Goal: Information Seeking & Learning: Learn about a topic

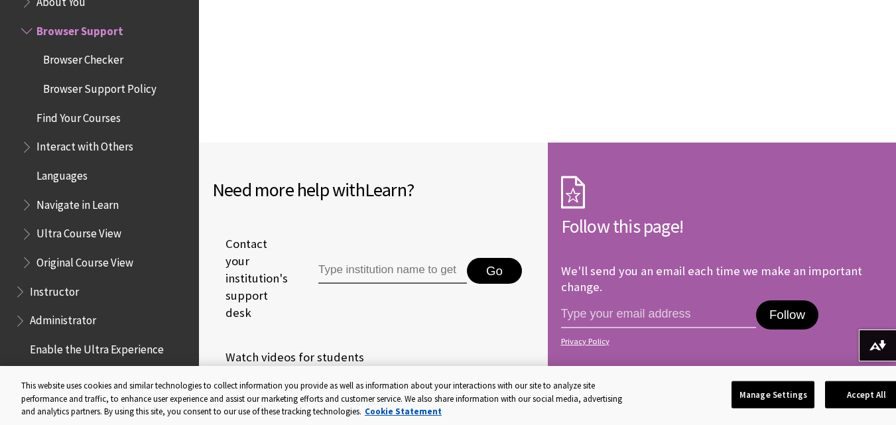
scroll to position [1454, 0]
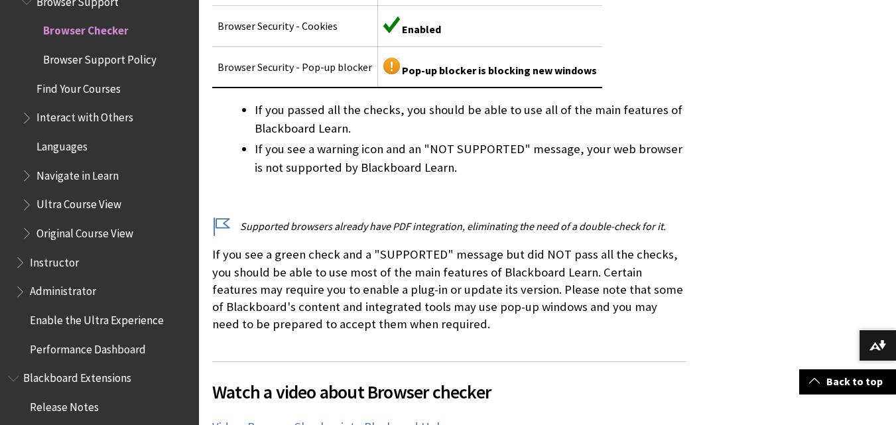
scroll to position [546, 0]
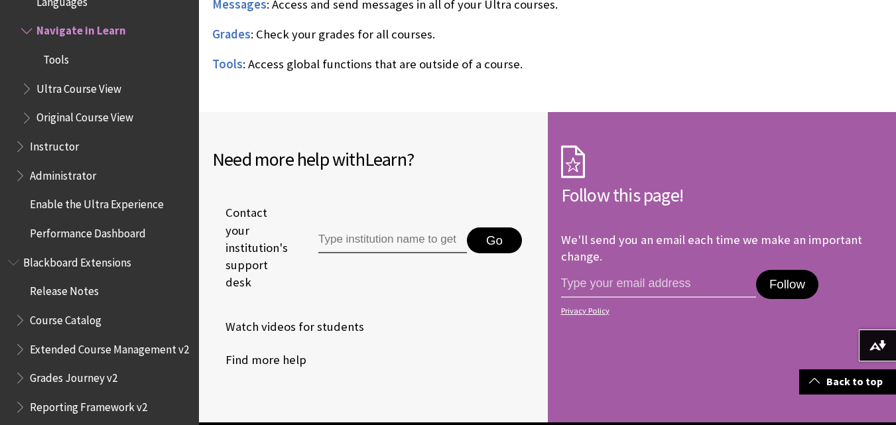
scroll to position [1146, 0]
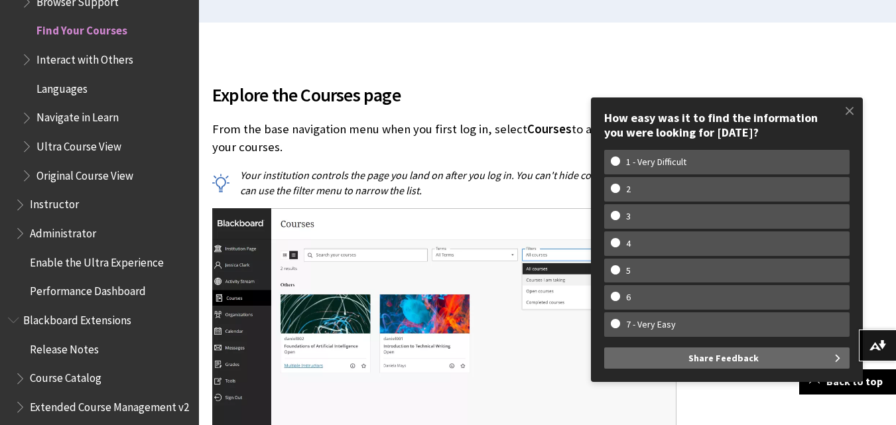
scroll to position [360, 0]
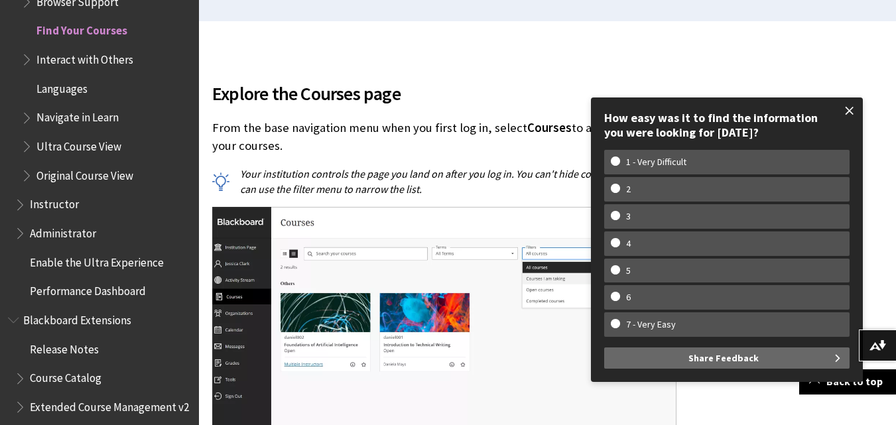
click at [849, 115] on span at bounding box center [850, 111] width 28 height 28
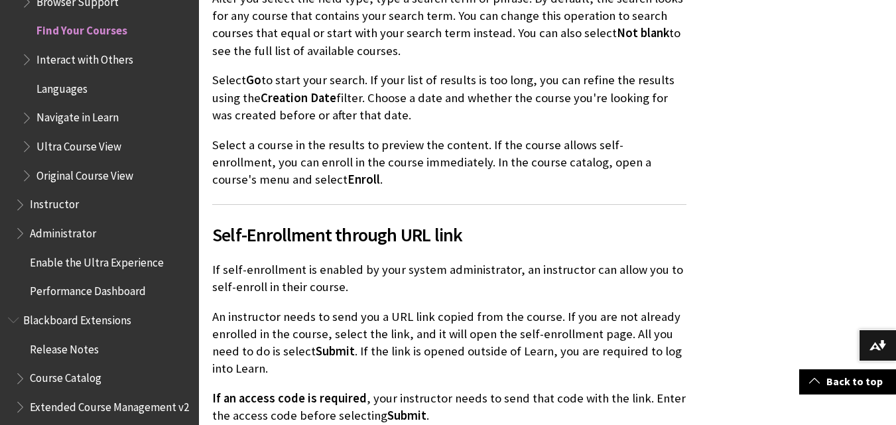
scroll to position [2472, 0]
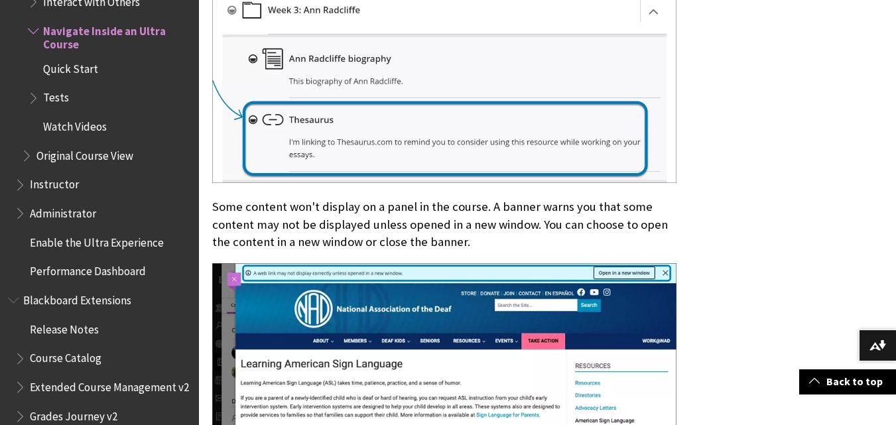
scroll to position [4141, 0]
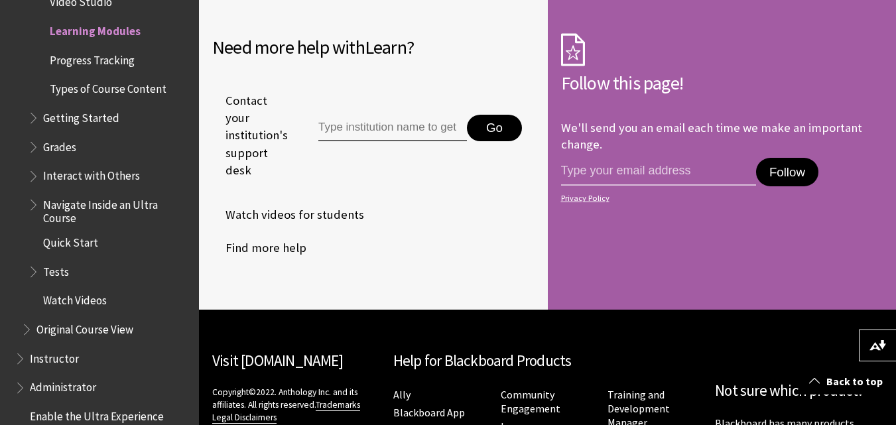
scroll to position [3929, 0]
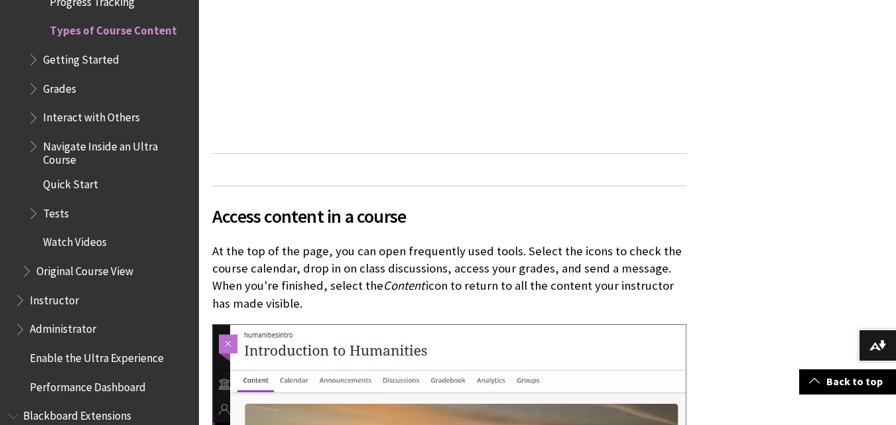
scroll to position [670, 0]
